Goal: Task Accomplishment & Management: Use online tool/utility

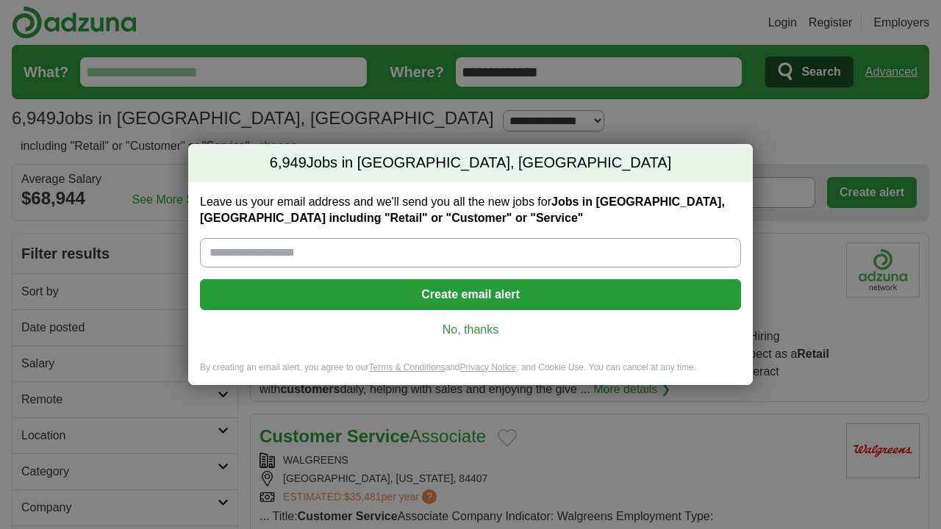
click at [409, 254] on input "Leave us your email address and we'll send you all the new jobs for Jobs in Riv…" at bounding box center [470, 252] width 541 height 29
type input "**********"
click at [449, 293] on button "Create email alert" at bounding box center [470, 294] width 541 height 31
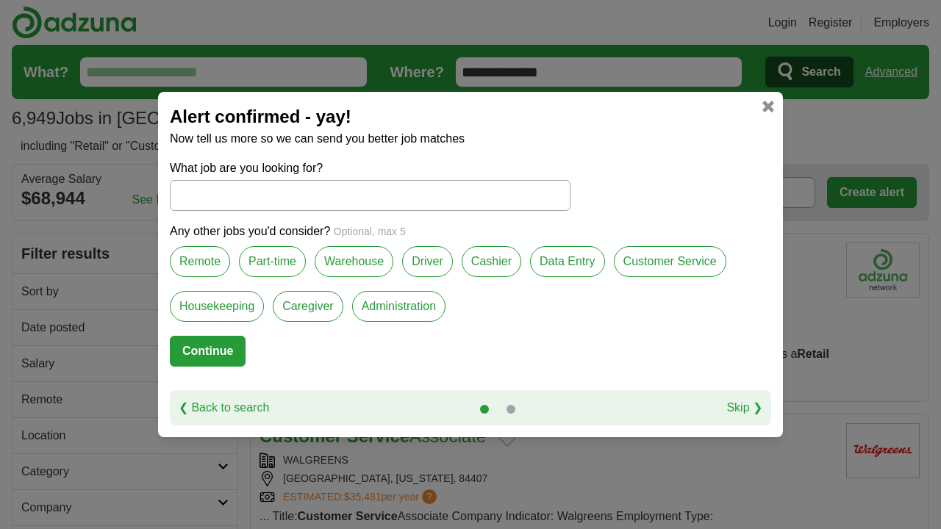
click at [310, 189] on input "What job are you looking for?" at bounding box center [370, 195] width 400 height 31
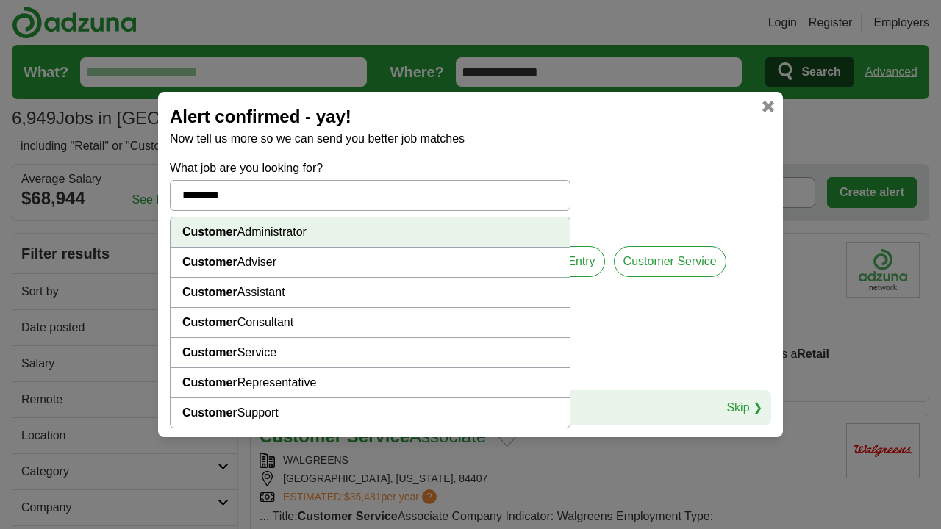
click at [238, 351] on li "Customer Service" at bounding box center [369, 353] width 399 height 30
type input "**********"
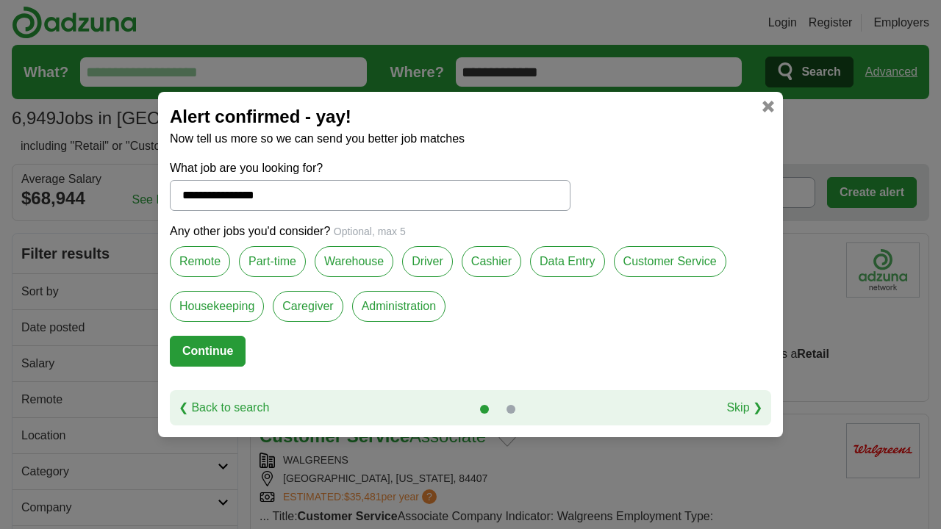
click at [204, 265] on label "Remote" at bounding box center [200, 261] width 60 height 31
click at [284, 263] on label "Part-time" at bounding box center [272, 261] width 67 height 31
click at [486, 260] on label "Cashier" at bounding box center [491, 261] width 60 height 31
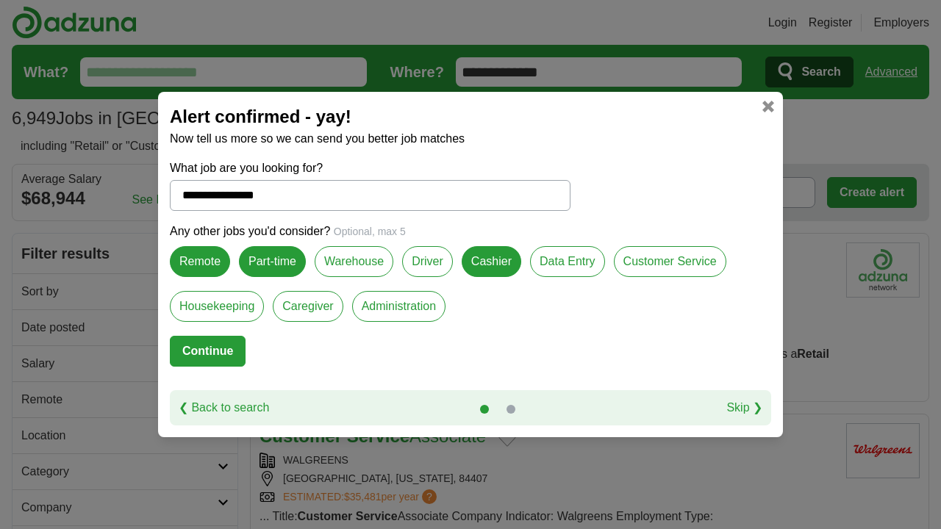
click at [677, 262] on label "Customer Service" at bounding box center [670, 261] width 112 height 31
click at [215, 351] on button "Continue" at bounding box center [208, 351] width 76 height 31
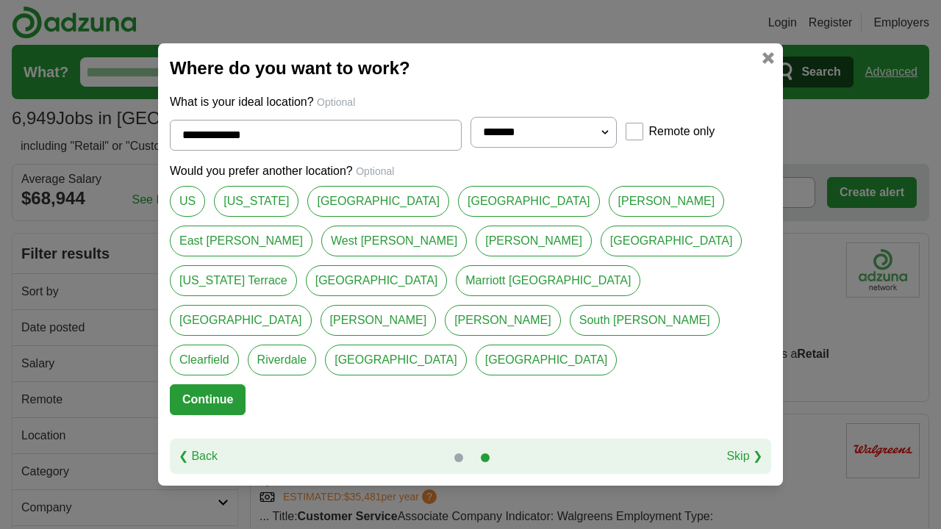
click at [770, 64] on link at bounding box center [768, 58] width 12 height 12
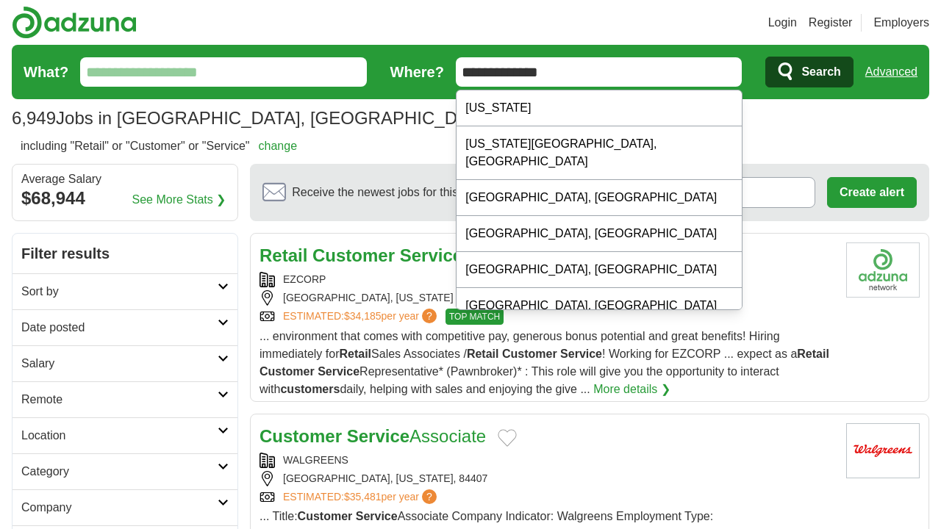
drag, startPoint x: 580, startPoint y: 74, endPoint x: 383, endPoint y: 76, distance: 196.9
click at [383, 77] on form "**********" at bounding box center [470, 72] width 917 height 54
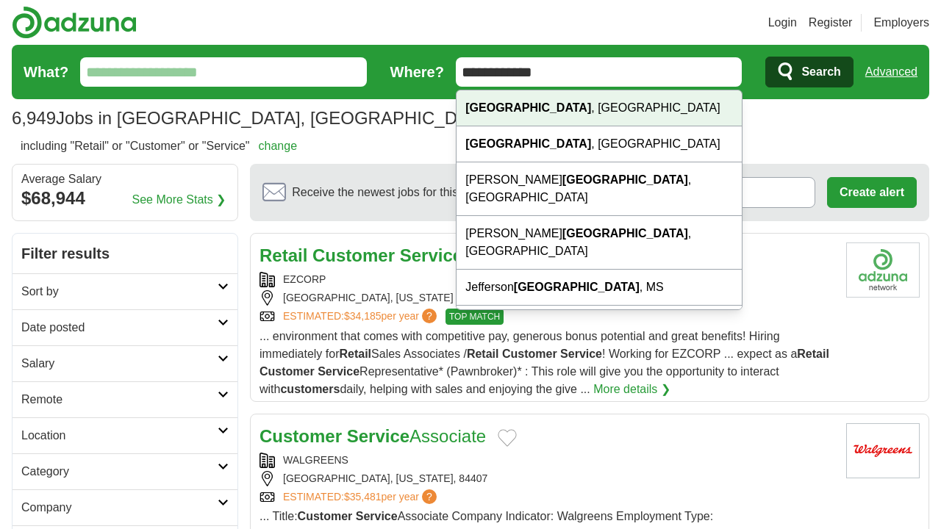
click at [497, 108] on strong "[GEOGRAPHIC_DATA]" at bounding box center [528, 107] width 126 height 12
type input "**********"
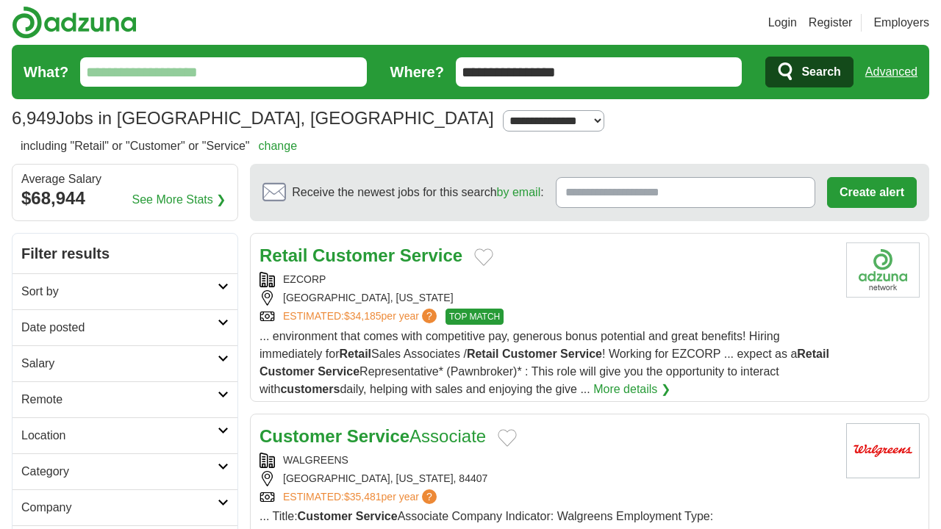
drag, startPoint x: 267, startPoint y: 79, endPoint x: 257, endPoint y: 76, distance: 10.7
click at [267, 79] on input "What?" at bounding box center [223, 71] width 287 height 29
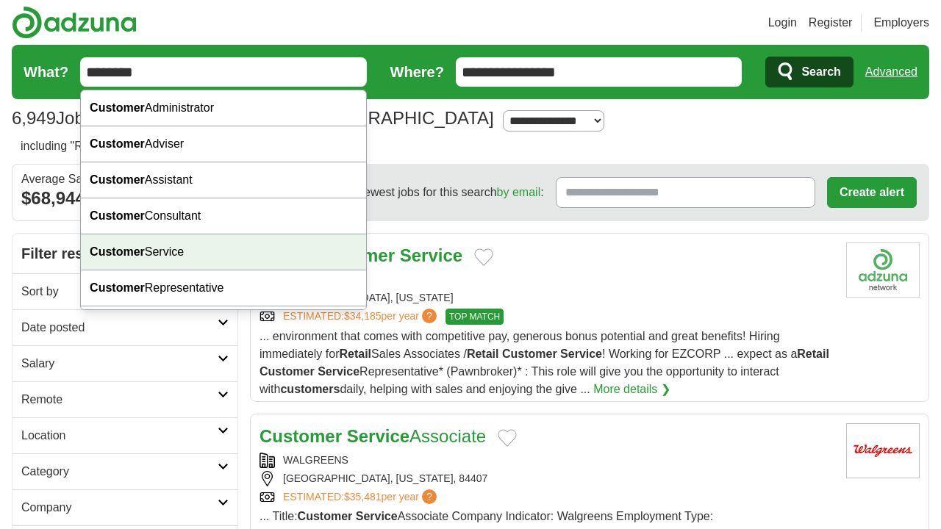
click at [131, 251] on strong "Customer" at bounding box center [117, 251] width 55 height 12
type input "**********"
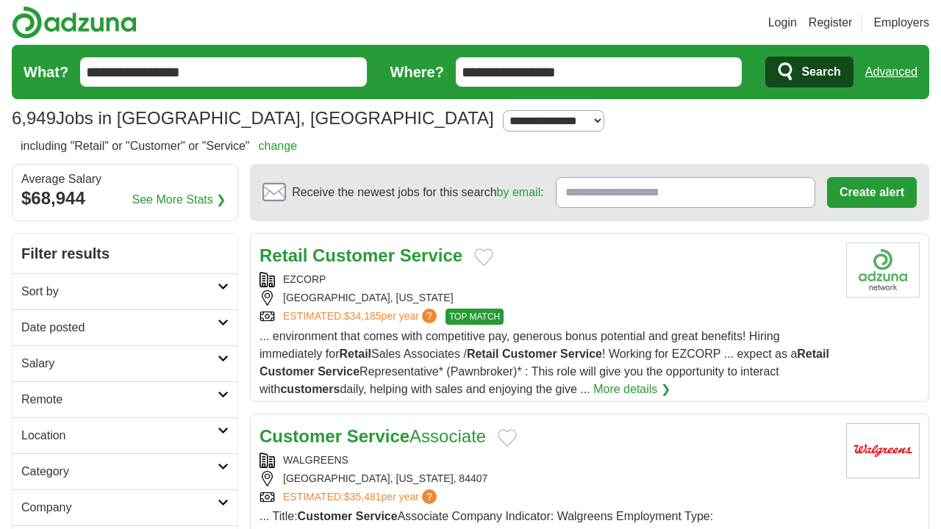
click at [811, 71] on span "Search" at bounding box center [820, 71] width 39 height 29
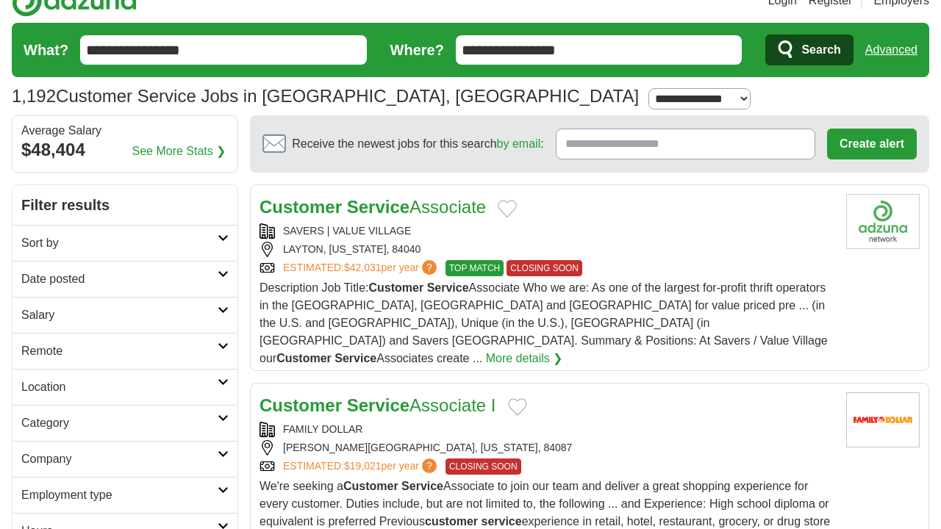
scroll to position [23, 0]
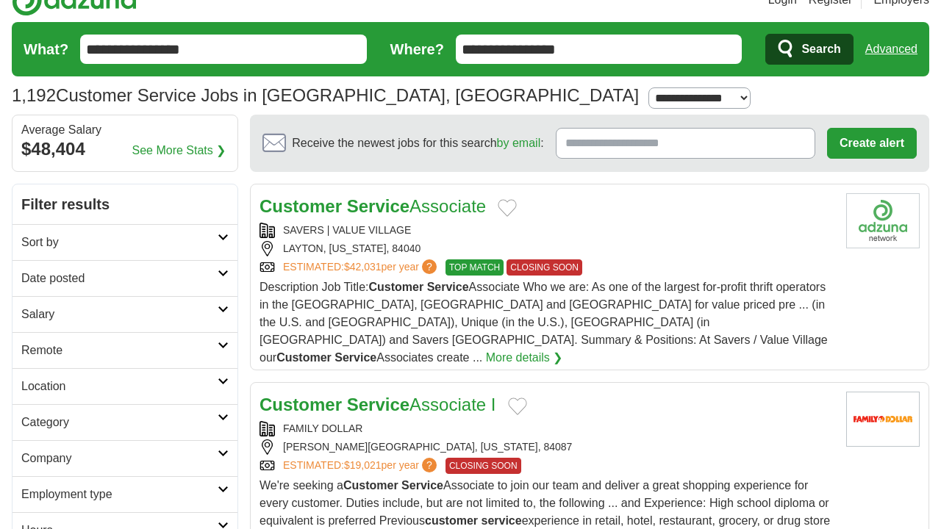
click at [529, 349] on link "More details ❯" at bounding box center [524, 358] width 77 height 18
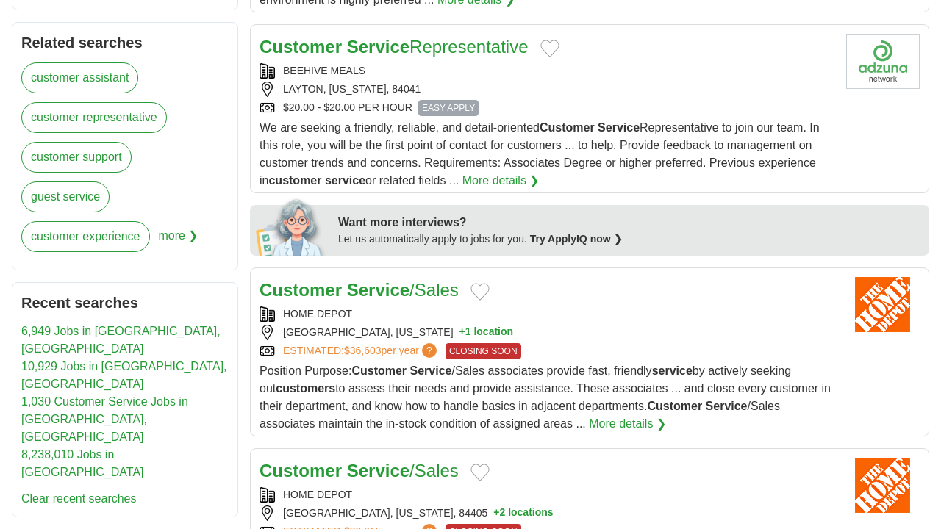
scroll to position [586, 0]
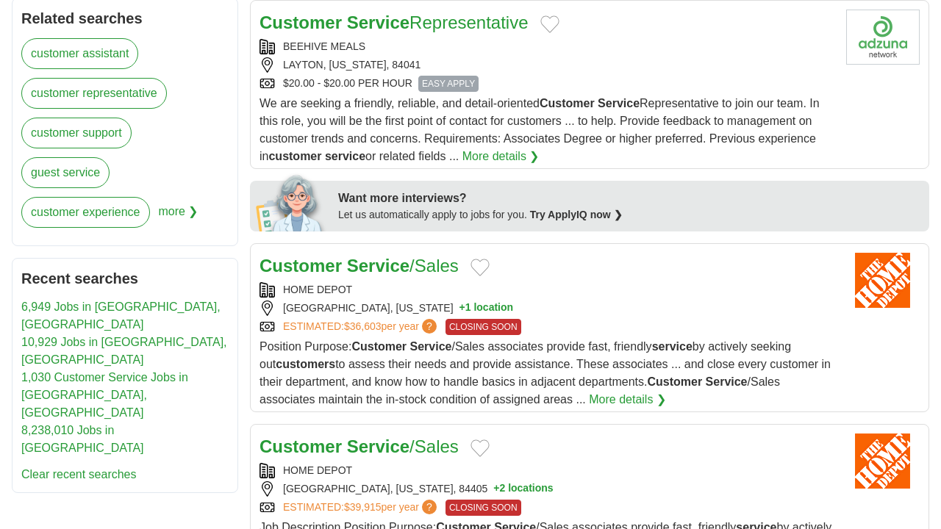
click at [511, 148] on link "More details ❯" at bounding box center [500, 157] width 77 height 18
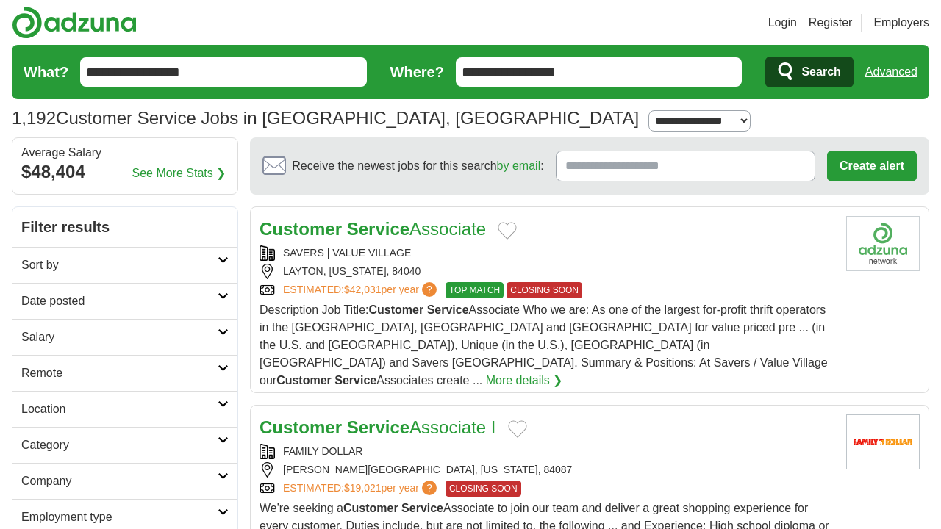
scroll to position [0, 0]
